Goal: Find specific page/section: Find specific page/section

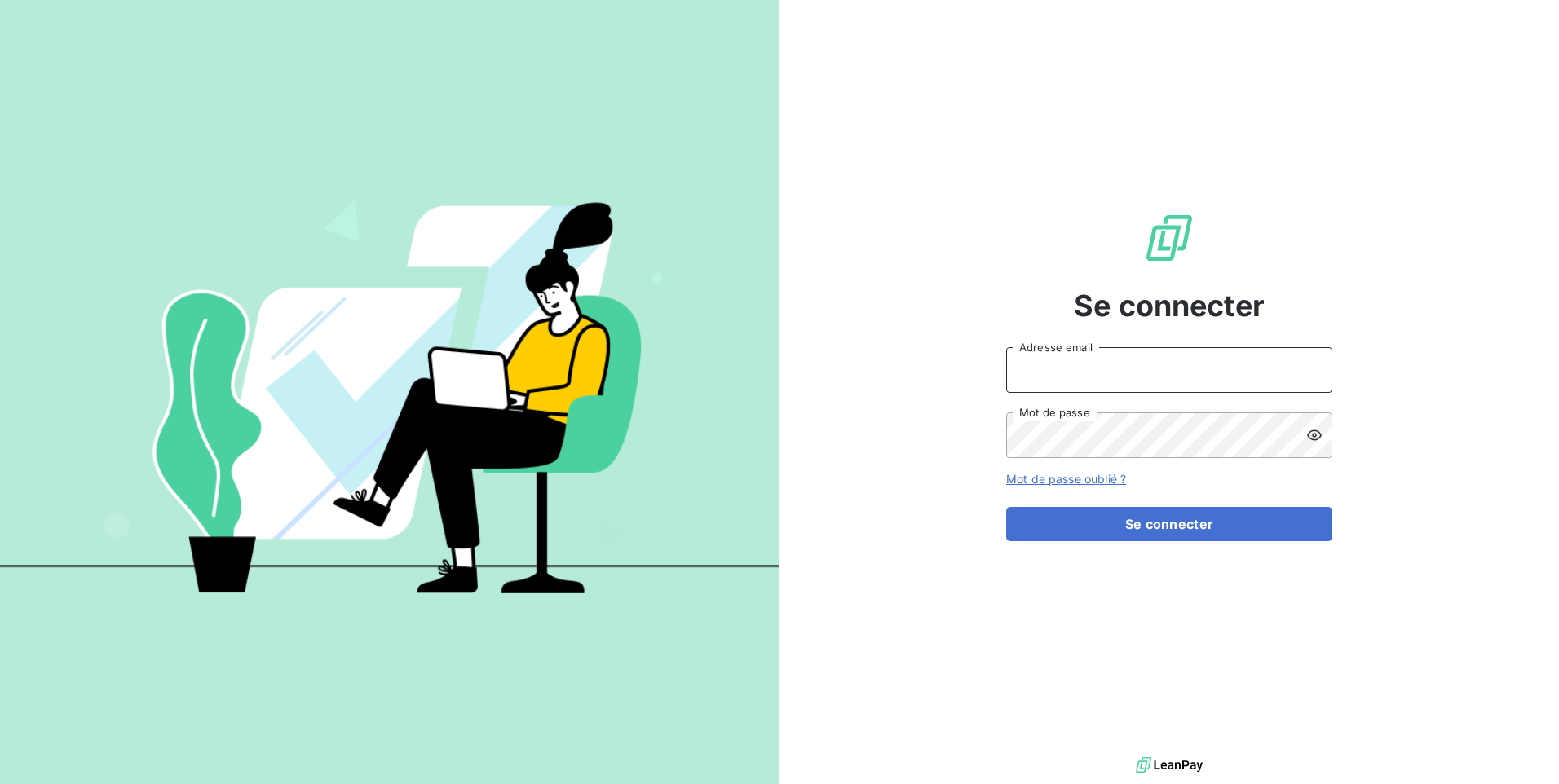
type input "[EMAIL_ADDRESS][DOMAIN_NAME]"
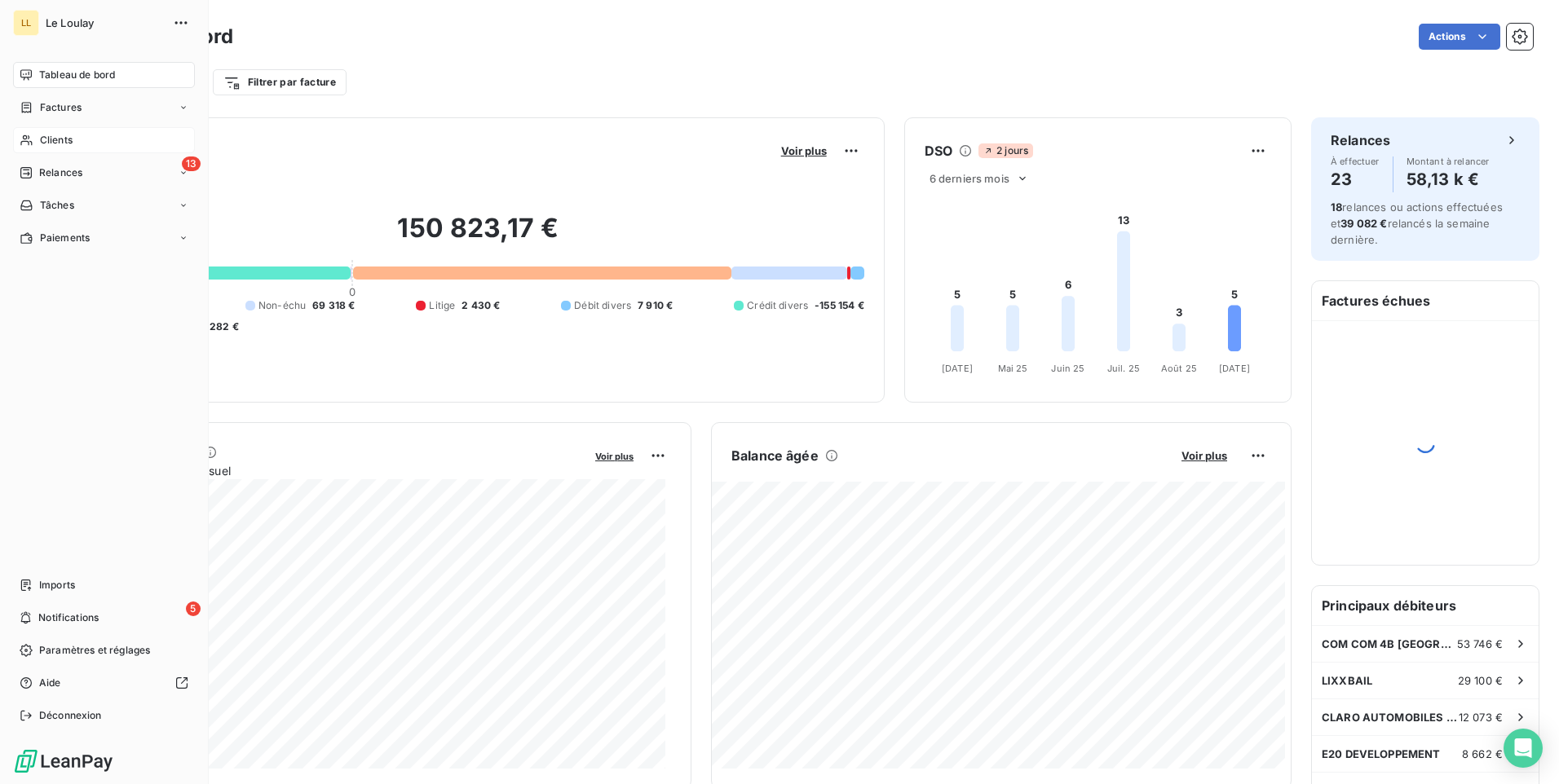
click at [58, 140] on span "Clients" at bounding box center [56, 140] width 32 height 15
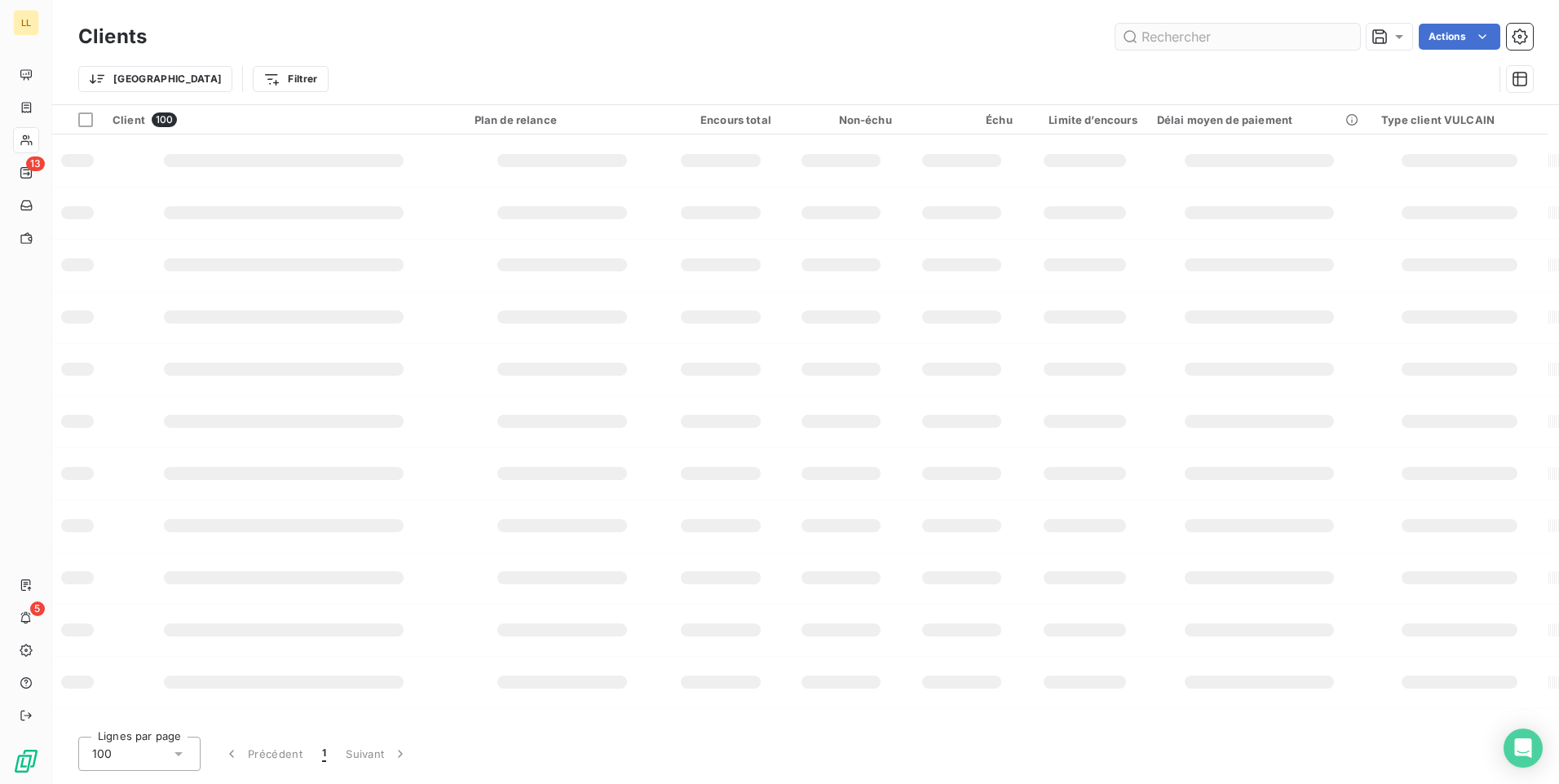
click at [1227, 39] on input "text" at bounding box center [1238, 37] width 244 height 26
type input "261220"
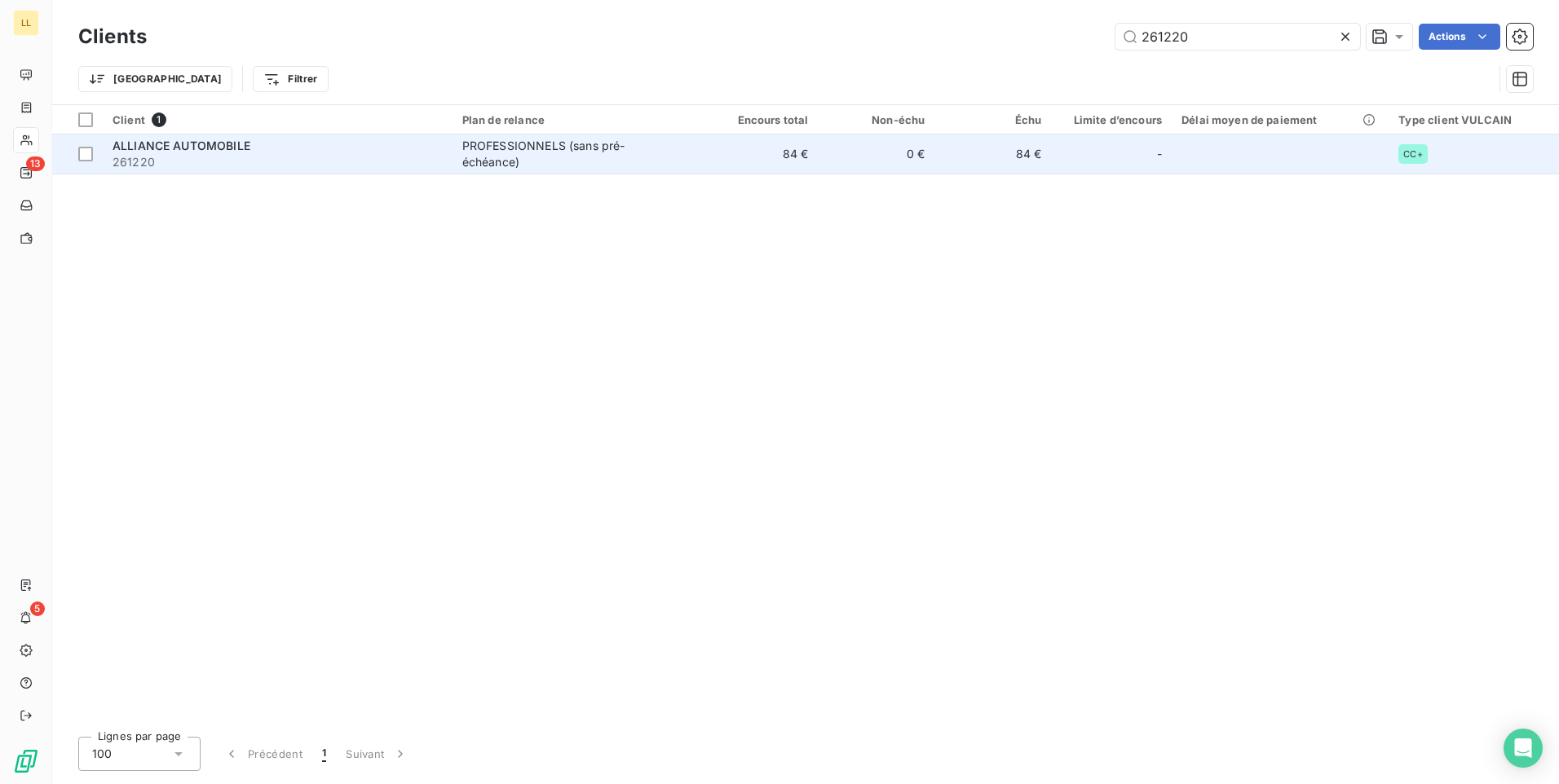
click at [164, 148] on span "ALLIANCE AUTOMOBILE" at bounding box center [181, 146] width 138 height 14
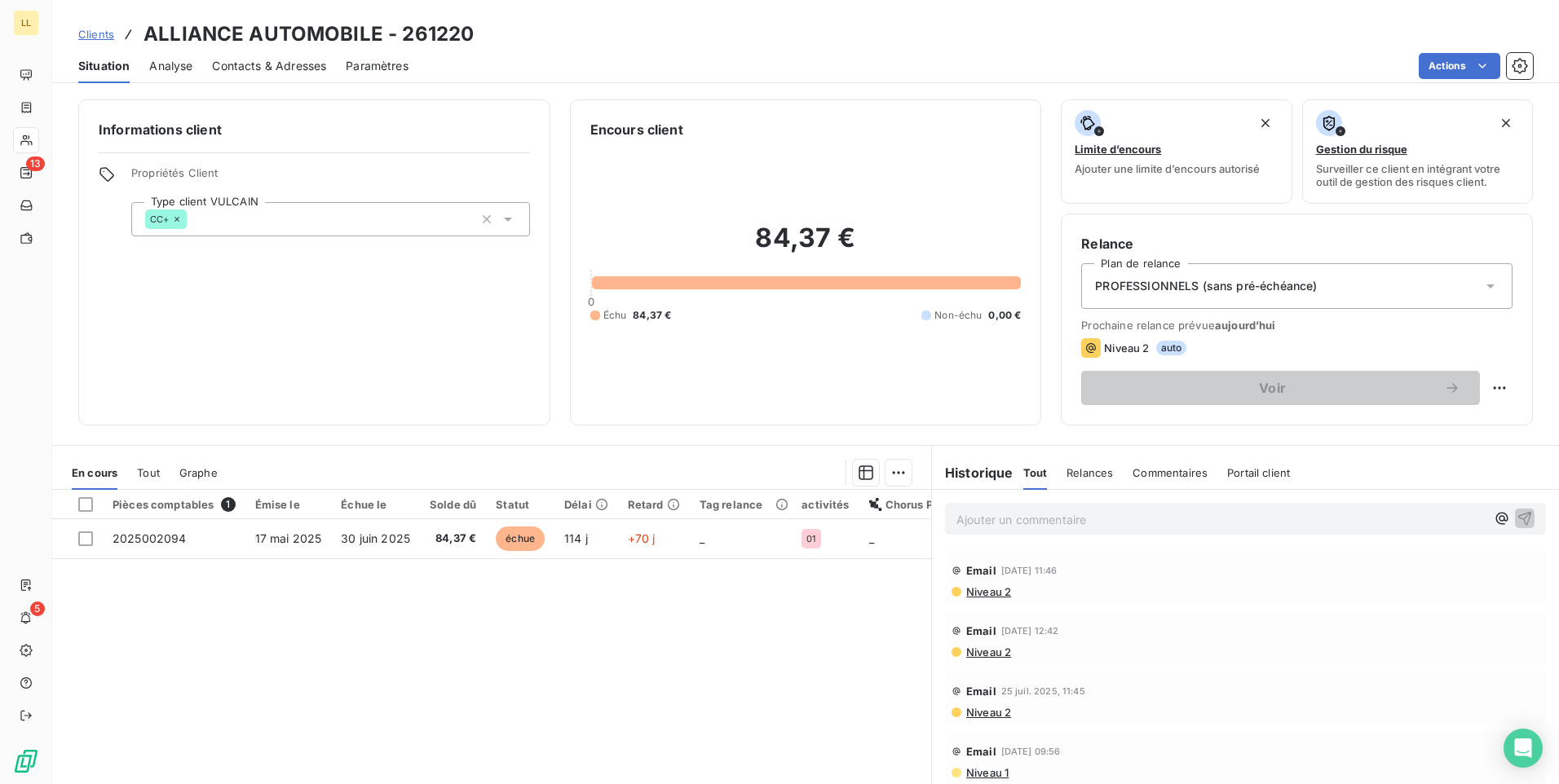
scroll to position [69, 0]
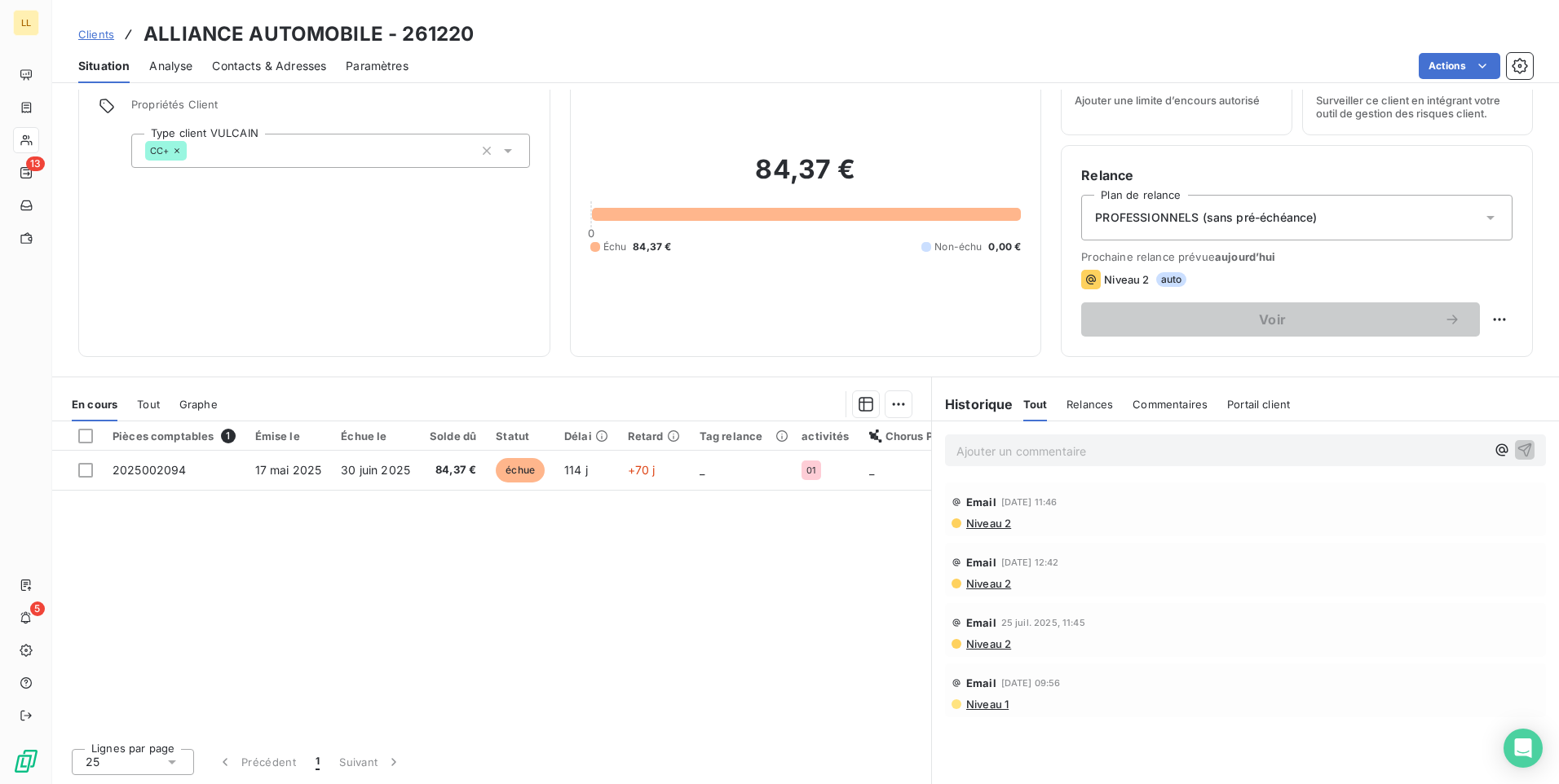
click at [968, 454] on p "Ajouter un commentaire ﻿" at bounding box center [1221, 451] width 530 height 20
click at [1517, 452] on icon "button" at bounding box center [1525, 449] width 17 height 17
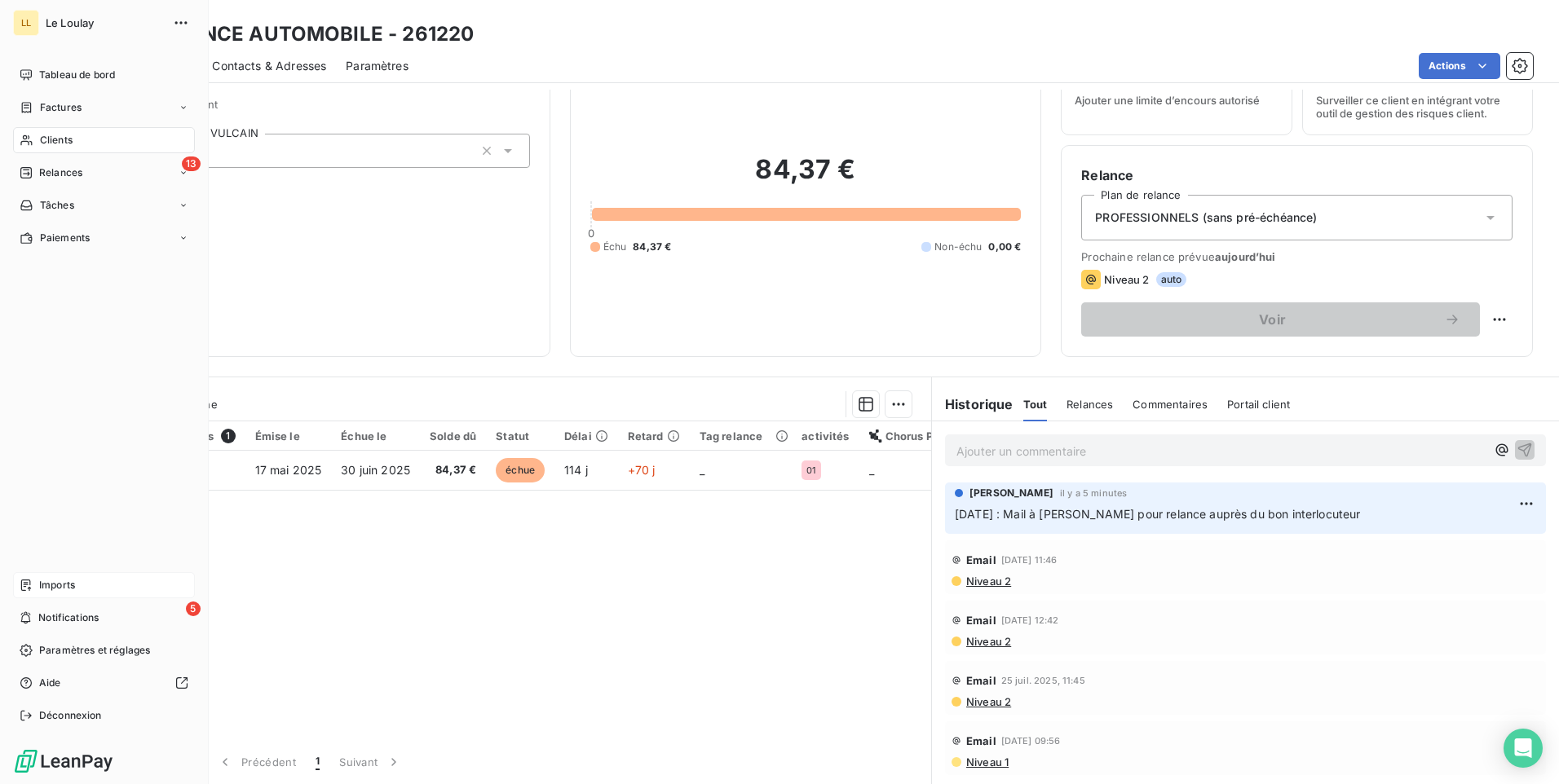
click at [47, 583] on span "Imports" at bounding box center [57, 585] width 36 height 15
